Goal: Transaction & Acquisition: Book appointment/travel/reservation

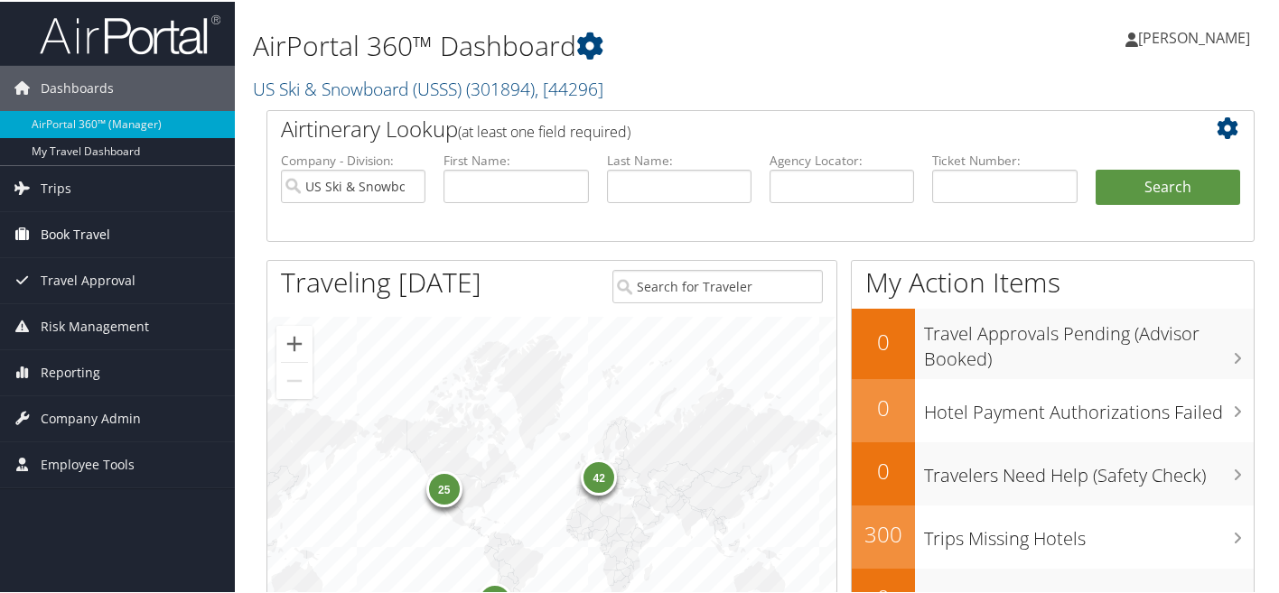
click at [91, 236] on span "Book Travel" at bounding box center [76, 232] width 70 height 45
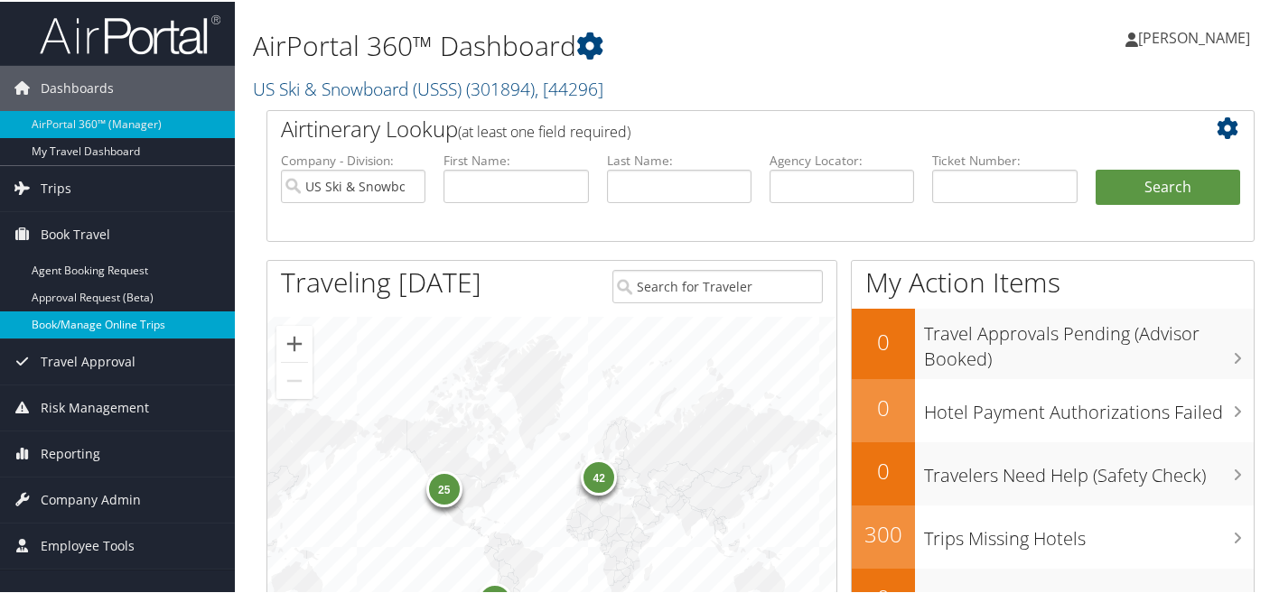
click at [79, 322] on link "Book/Manage Online Trips" at bounding box center [117, 323] width 235 height 27
